Goal: Task Accomplishment & Management: Complete application form

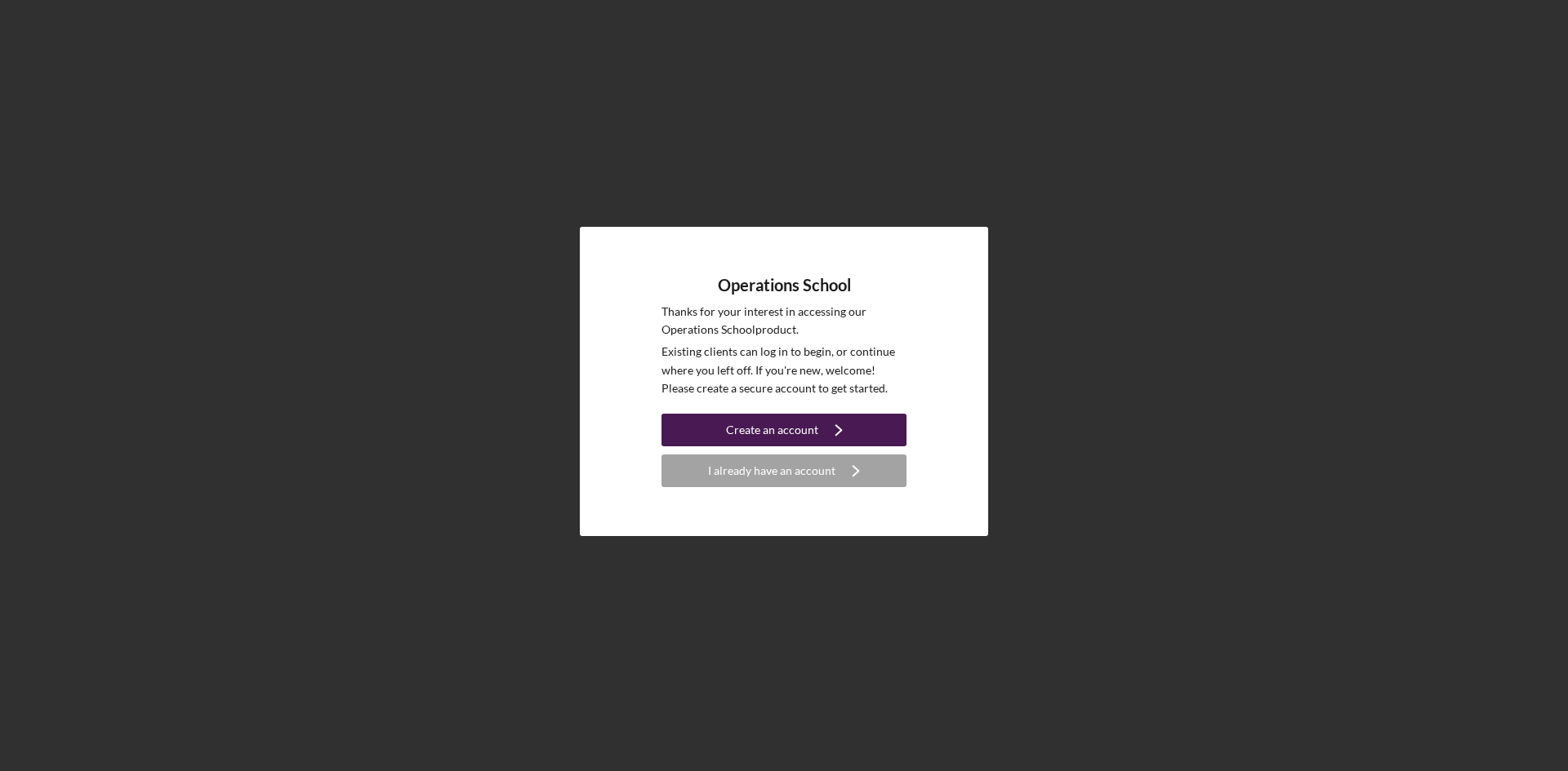
click at [770, 431] on div "Create an account" at bounding box center [772, 430] width 93 height 33
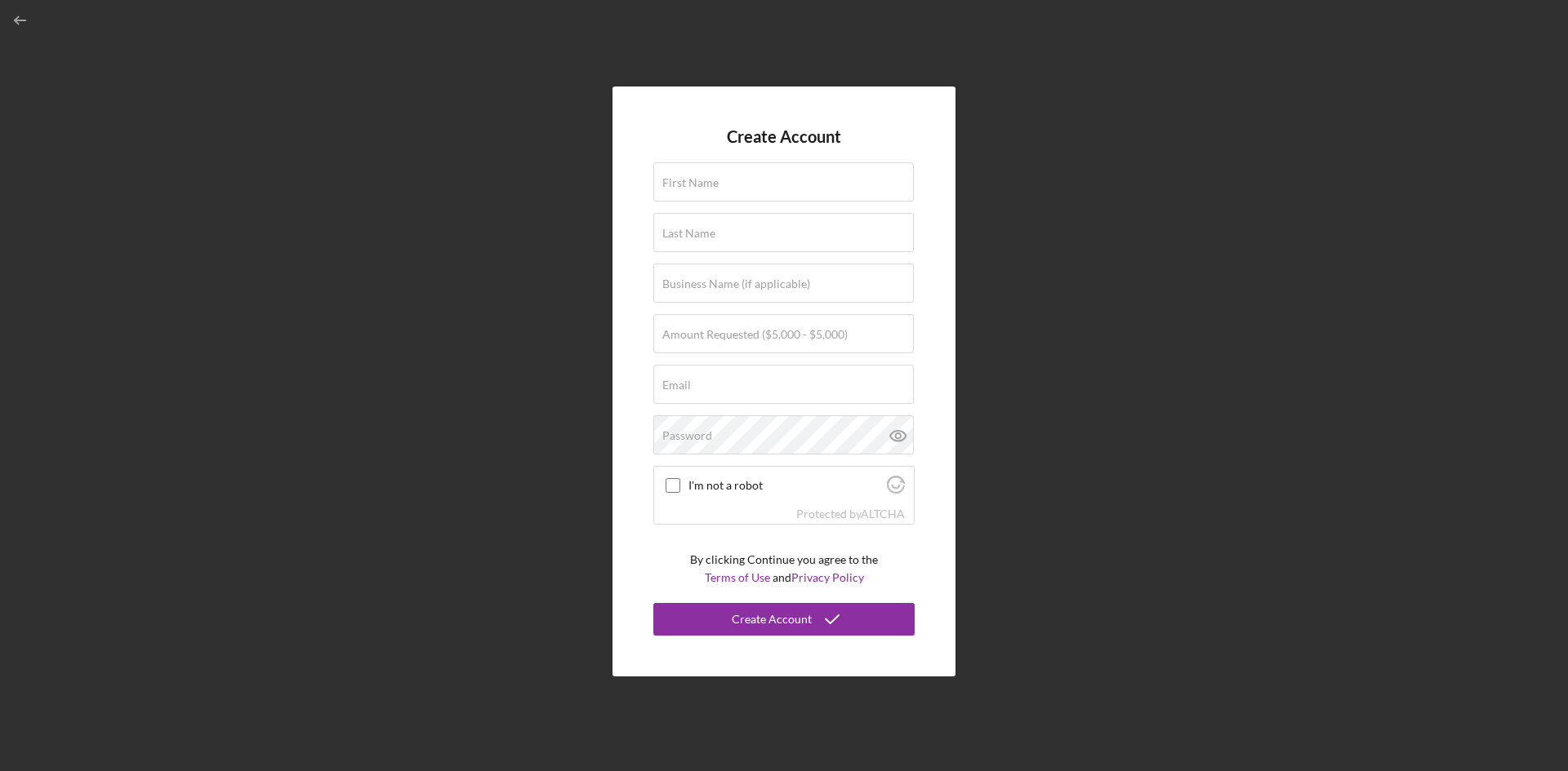
drag, startPoint x: 1095, startPoint y: 162, endPoint x: 771, endPoint y: 98, distance: 330.3
click at [1095, 161] on div "Create Account First Name Last Name Business Name (if applicable) Amount Reques…" at bounding box center [783, 381] width 1552 height 763
